Goal: Information Seeking & Learning: Learn about a topic

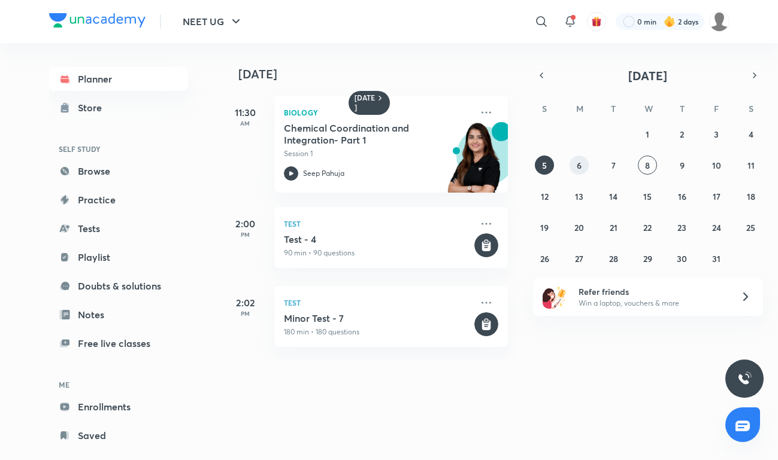
click at [572, 167] on button "6" at bounding box center [578, 165] width 19 height 19
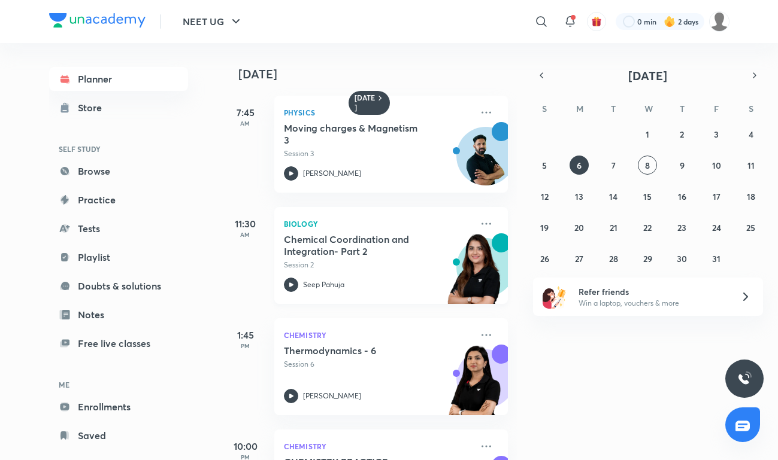
click at [315, 232] on div "Biology Chemical Coordination and Integration- Part 2 Session 2 Seep Pahuja" at bounding box center [390, 255] width 233 height 97
